Goal: Task Accomplishment & Management: Manage account settings

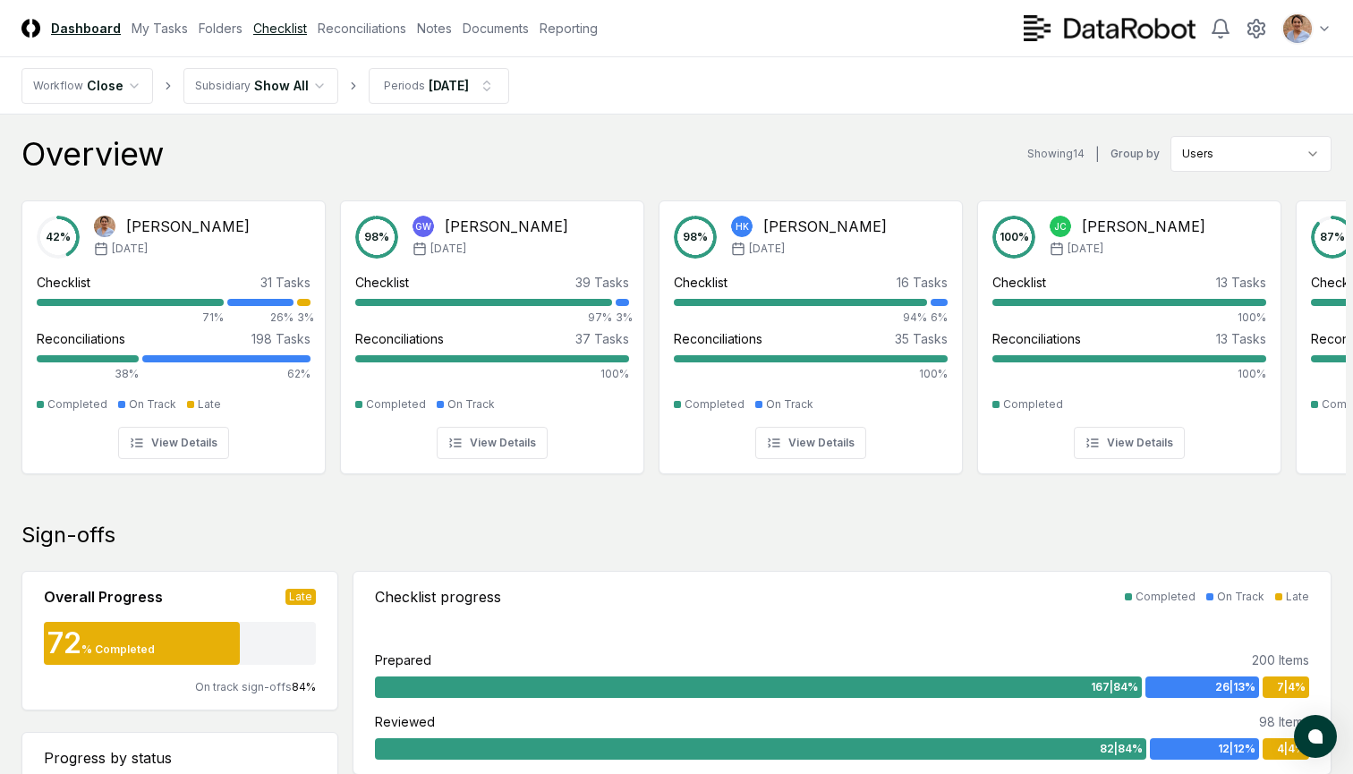
click at [283, 30] on link "Checklist" at bounding box center [280, 28] width 54 height 19
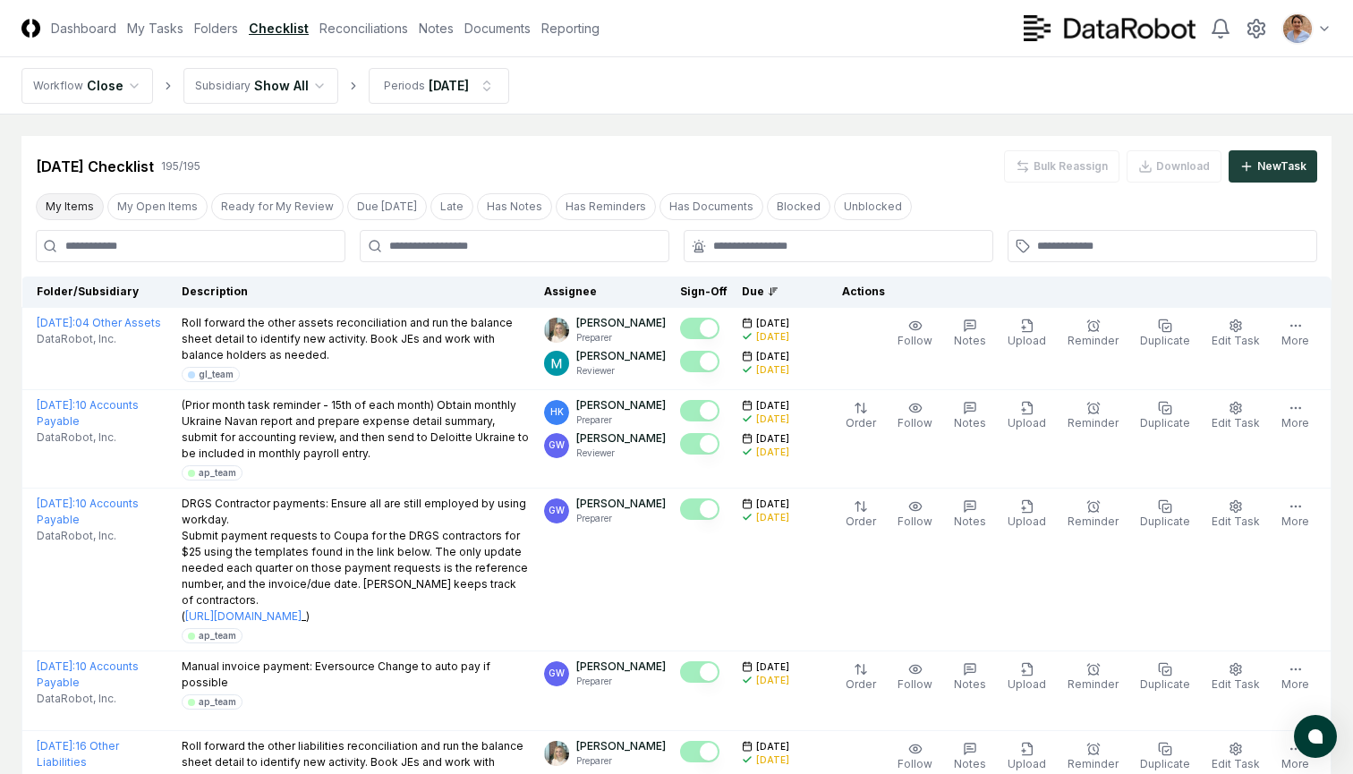
click at [81, 200] on button "My Items" at bounding box center [70, 206] width 68 height 27
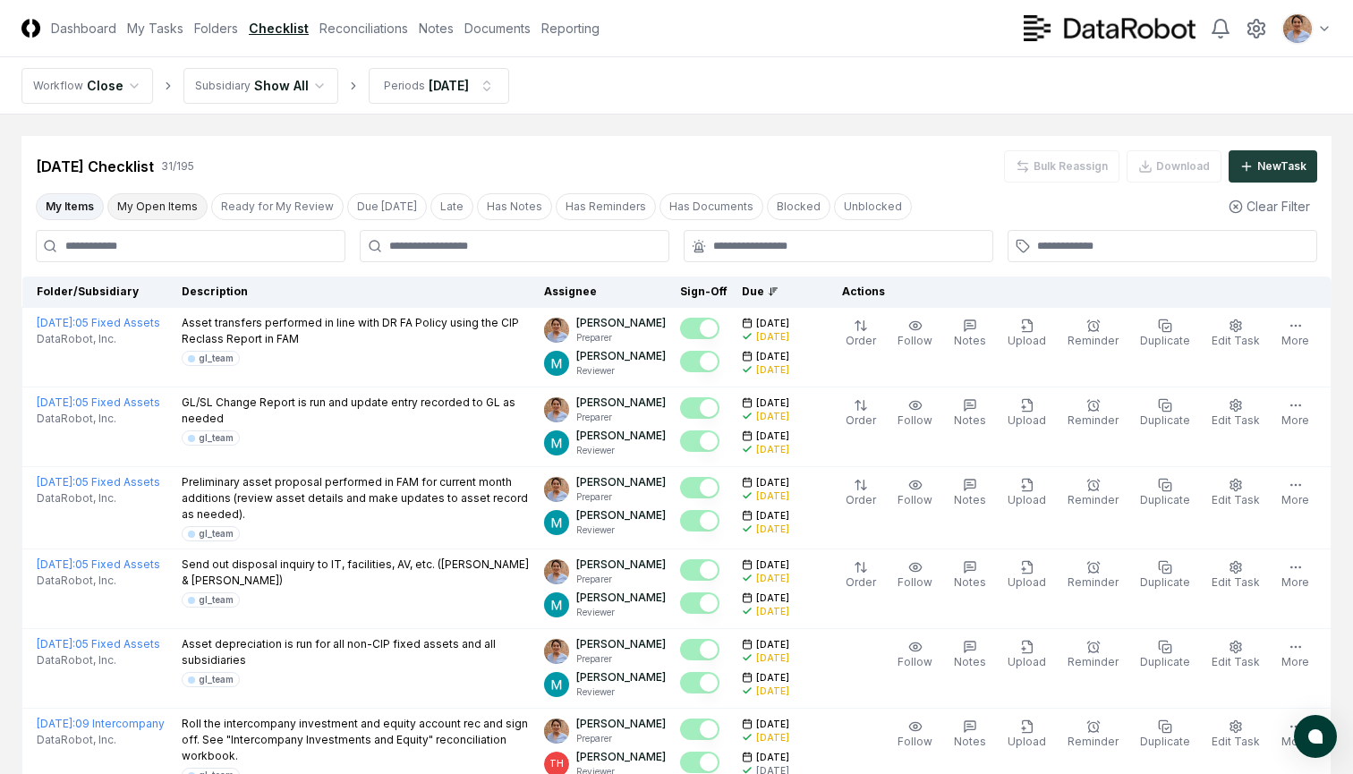
click at [143, 207] on button "My Open Items" at bounding box center [157, 206] width 100 height 27
